Goal: Communication & Community: Answer question/provide support

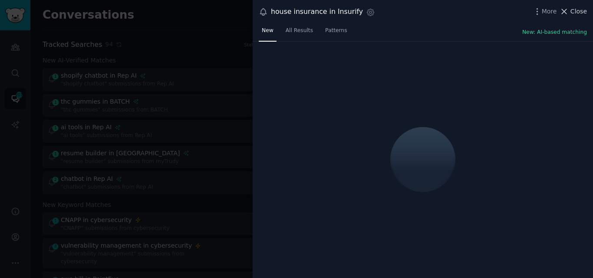
click at [573, 10] on span "Close" at bounding box center [579, 11] width 17 height 9
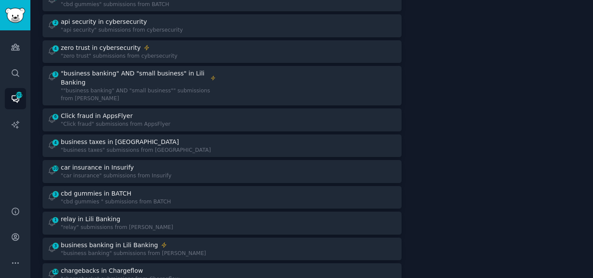
scroll to position [502, 0]
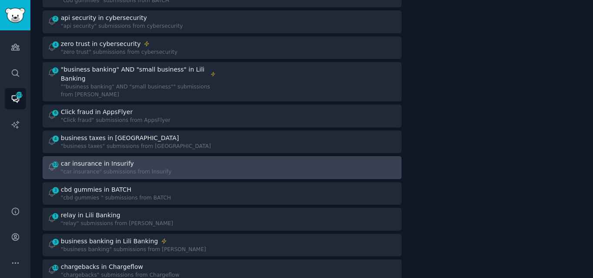
click at [142, 159] on div "car insurance in Insurify" at bounding box center [116, 163] width 111 height 9
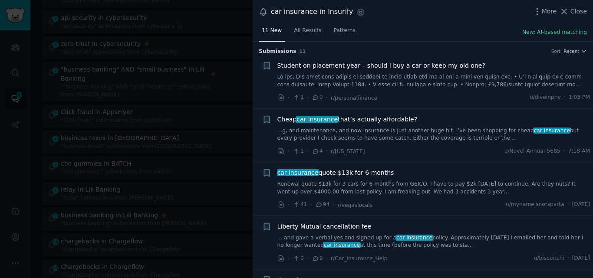
click at [345, 130] on link "...g, and maintenance, and now insurance is just another huge hit. I’ve been sh…" at bounding box center [433, 134] width 313 height 15
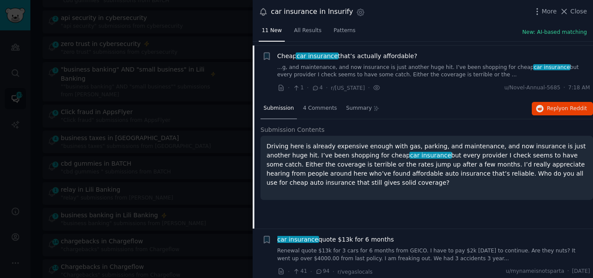
scroll to position [67, 0]
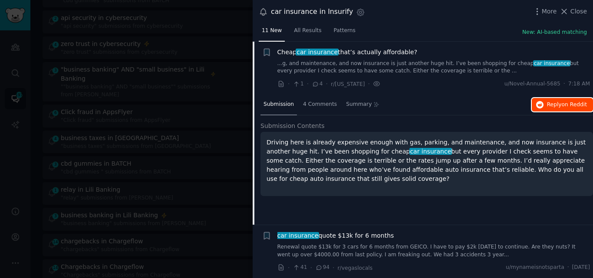
click at [555, 103] on span "Reply on Reddit" at bounding box center [567, 105] width 40 height 8
